Goal: Transaction & Acquisition: Purchase product/service

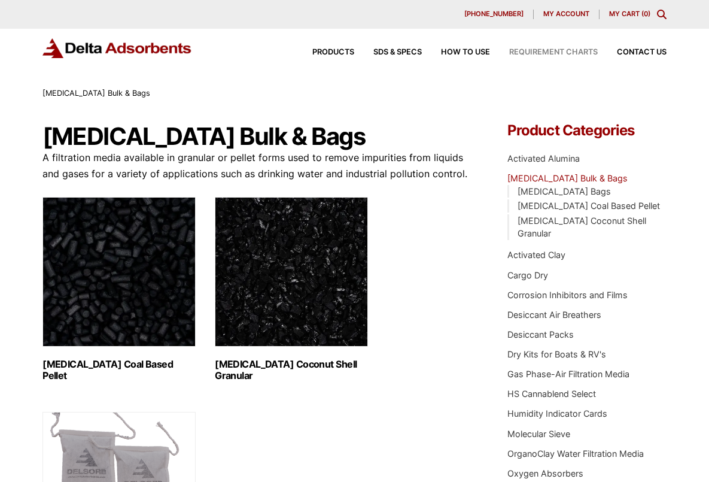
click at [539, 53] on span "Requirement Charts" at bounding box center [553, 52] width 89 height 8
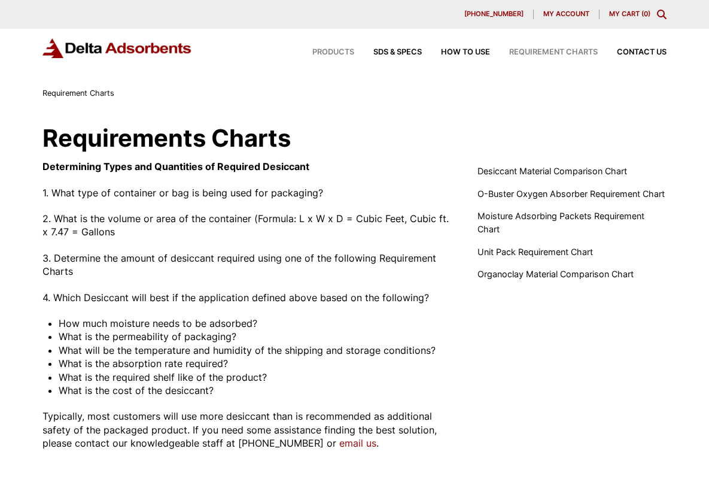
click at [329, 50] on span "Products" at bounding box center [333, 52] width 42 height 8
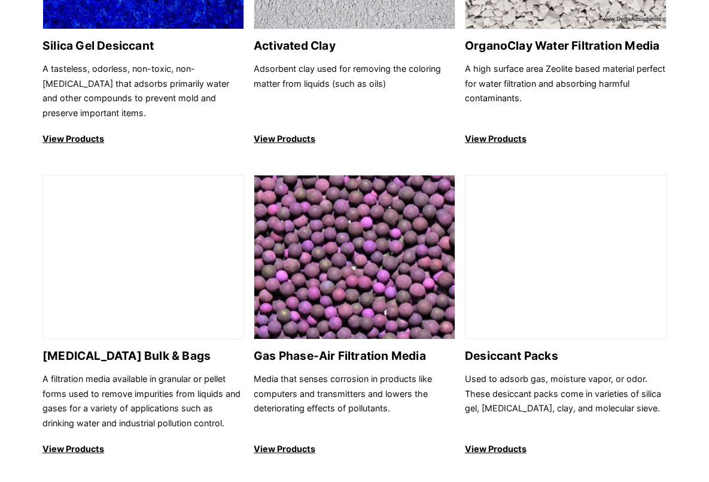
scroll to position [744, 0]
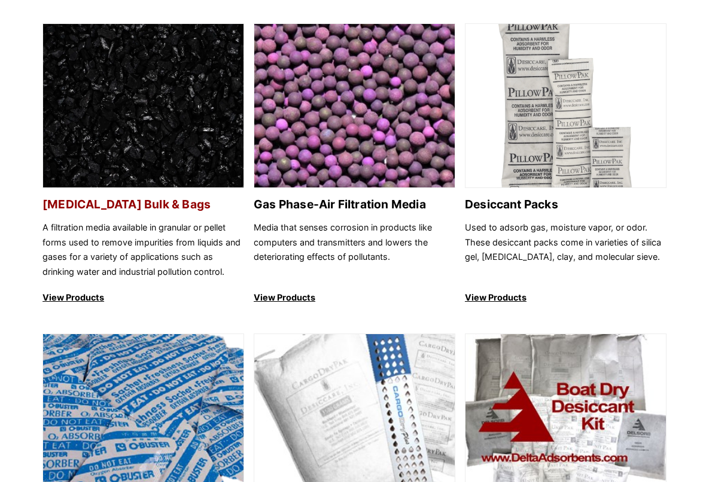
click at [95, 205] on h2 "[MEDICAL_DATA] Bulk & Bags" at bounding box center [143, 204] width 202 height 14
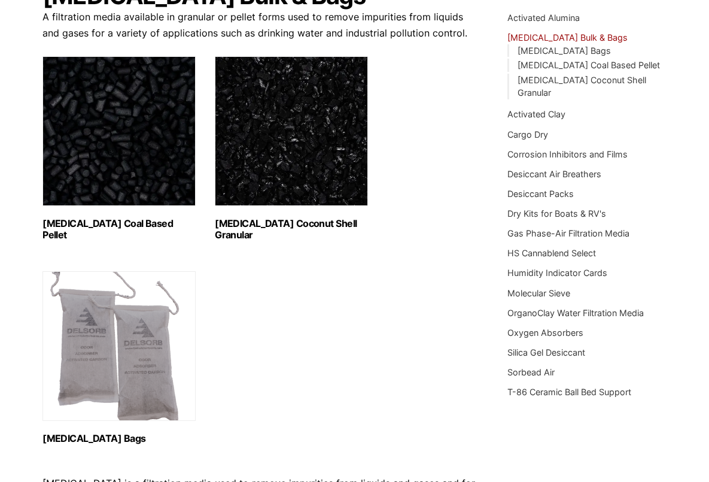
scroll to position [173, 0]
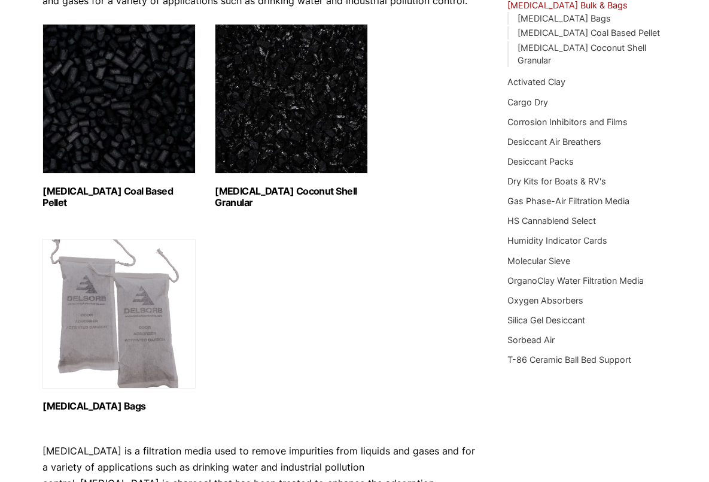
click at [114, 190] on h2 "[MEDICAL_DATA] Coal Based Pellet (1)" at bounding box center [118, 197] width 153 height 23
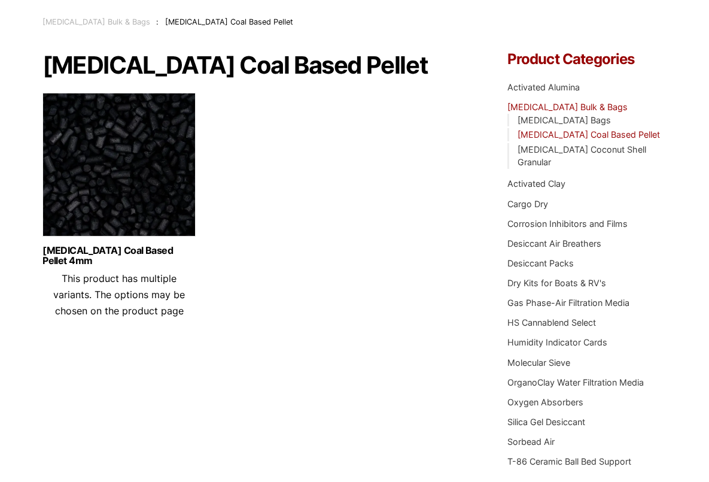
scroll to position [68, 0]
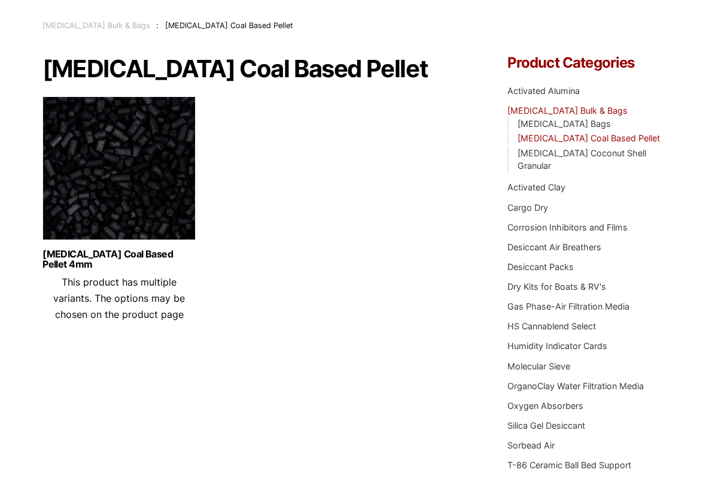
click at [133, 312] on span "This product has multiple variants. The options may be chosen on the product pa…" at bounding box center [119, 298] width 132 height 44
click at [121, 279] on header "[MEDICAL_DATA] Coal Based Pellet 4mm This product has multiple variants. The op…" at bounding box center [118, 286] width 153 height 74
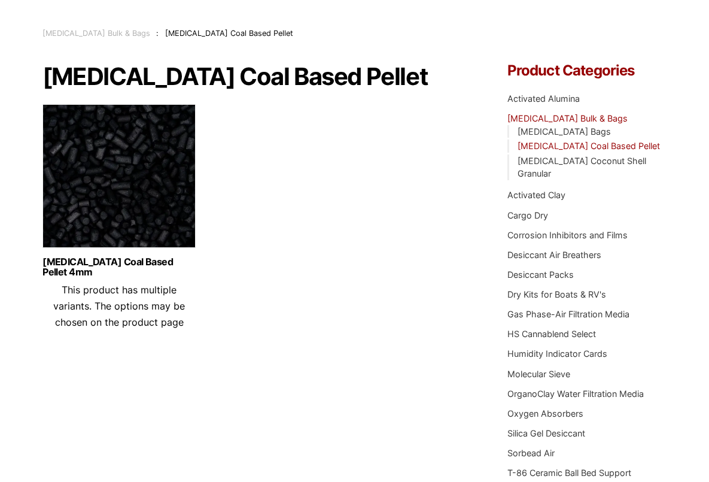
scroll to position [57, 0]
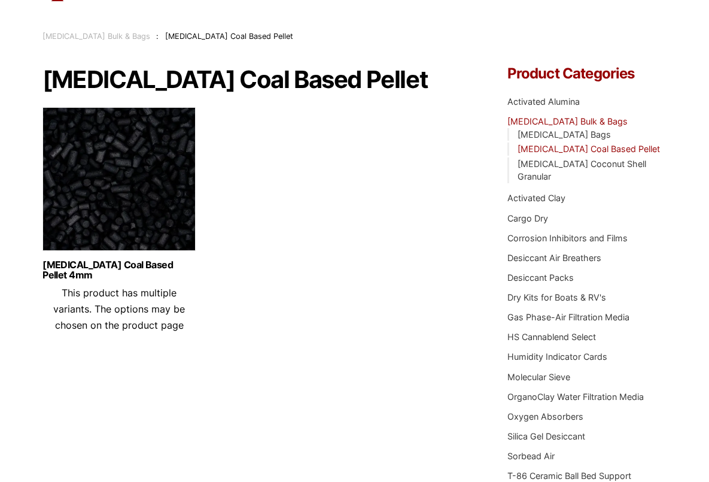
click at [288, 82] on h1 "[MEDICAL_DATA] Coal Based Pellet" at bounding box center [259, 79] width 434 height 26
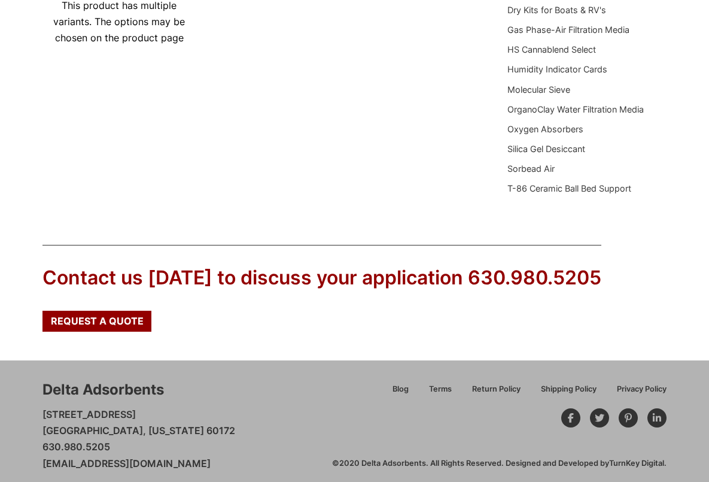
scroll to position [0, 0]
